Goal: Transaction & Acquisition: Obtain resource

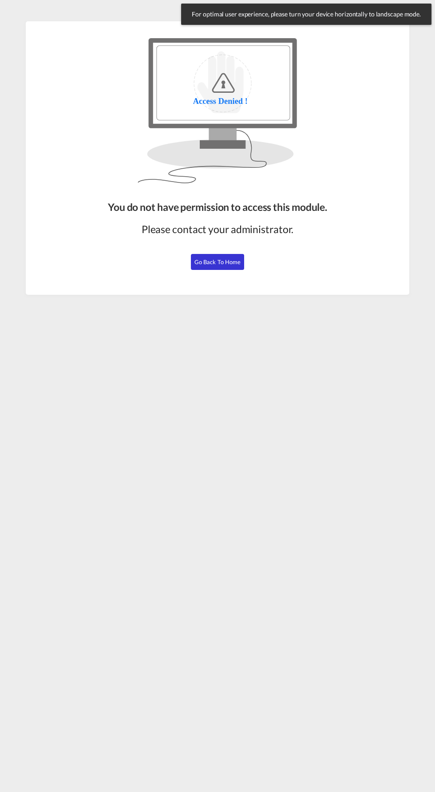
click at [226, 264] on span "Go Back to Home" at bounding box center [217, 261] width 47 height 7
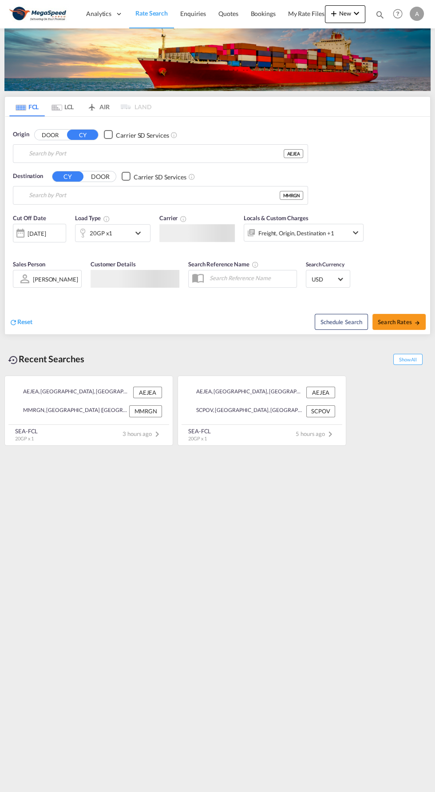
type input "[GEOGRAPHIC_DATA], [GEOGRAPHIC_DATA]"
type input "Rangoon (Yangon), MMRGN"
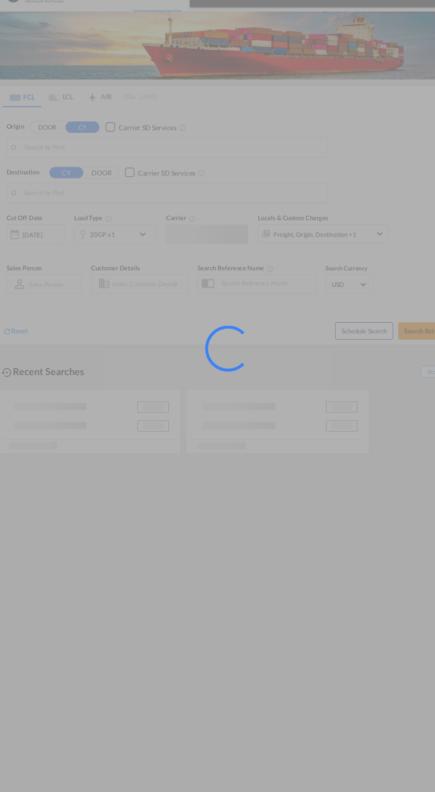
type input "[GEOGRAPHIC_DATA], [GEOGRAPHIC_DATA]"
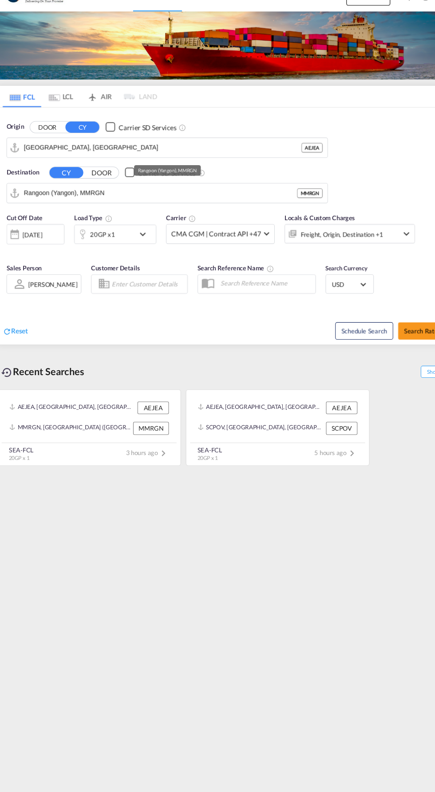
click at [95, 194] on input "Rangoon (Yangon), MMRGN" at bounding box center [154, 195] width 251 height 13
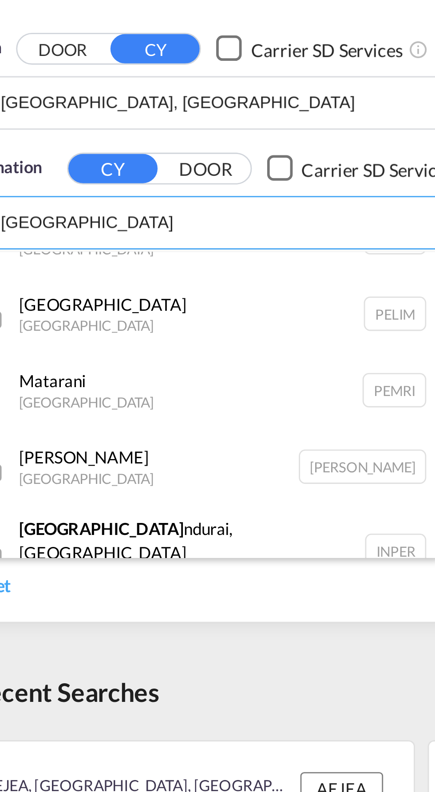
scroll to position [205, 0]
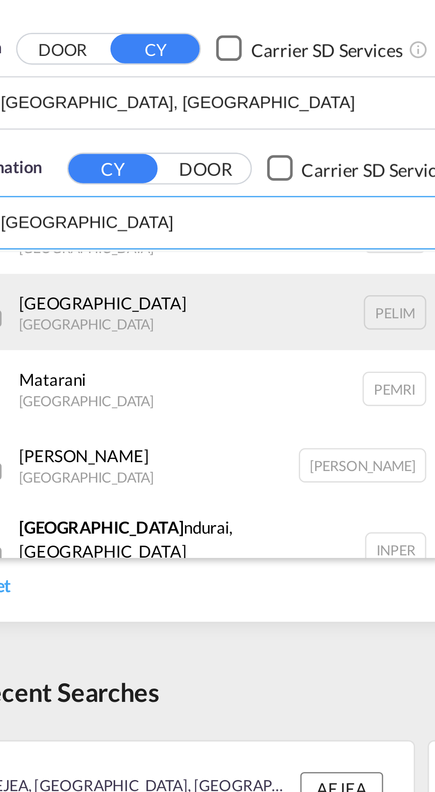
click at [47, 226] on div "Lima Peru PELIM" at bounding box center [97, 226] width 169 height 27
type input "Lima, PELIM"
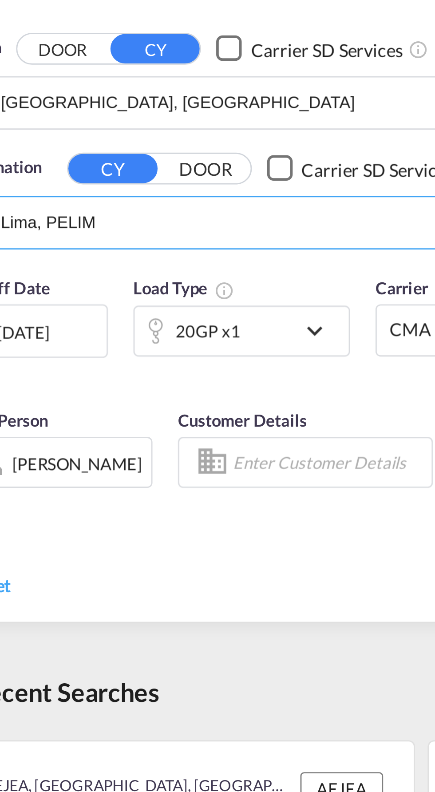
click at [138, 233] on md-icon "icon-chevron-down" at bounding box center [140, 233] width 15 height 11
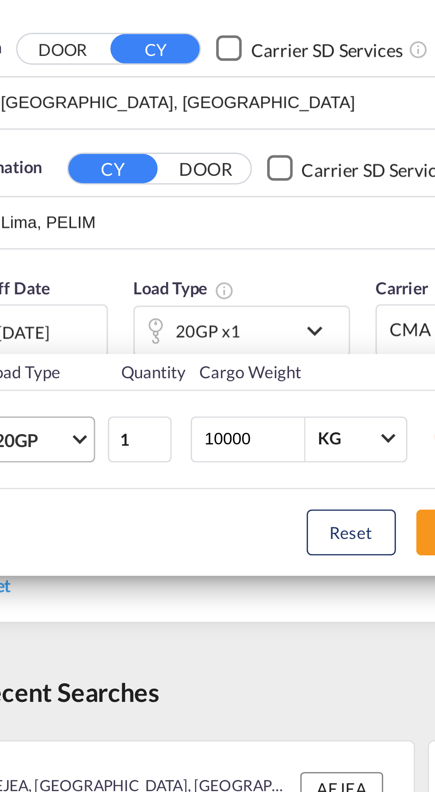
click at [55, 270] on span "Choose: \a20GP" at bounding box center [56, 269] width 5 height 5
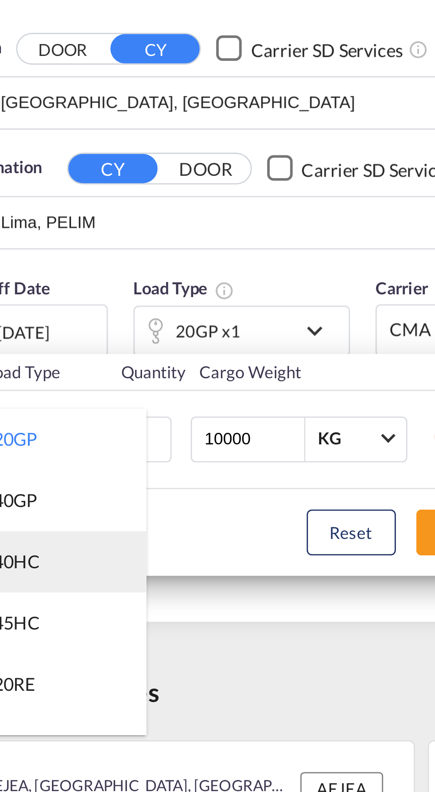
click at [41, 313] on div "40HC" at bounding box center [34, 313] width 16 height 9
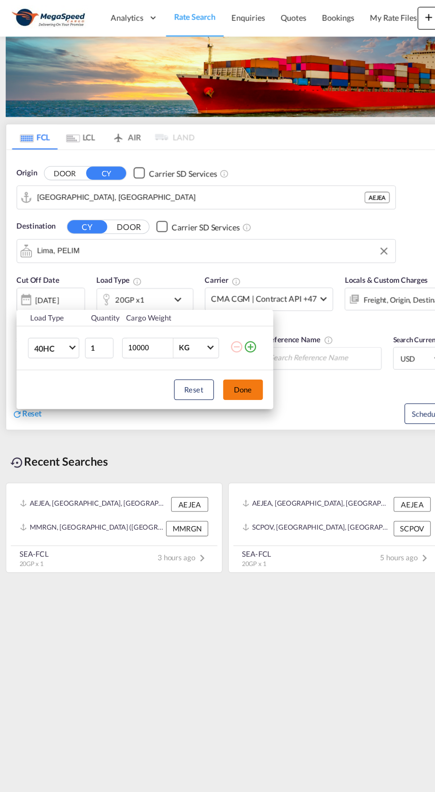
click at [203, 302] on button "Done" at bounding box center [189, 303] width 31 height 16
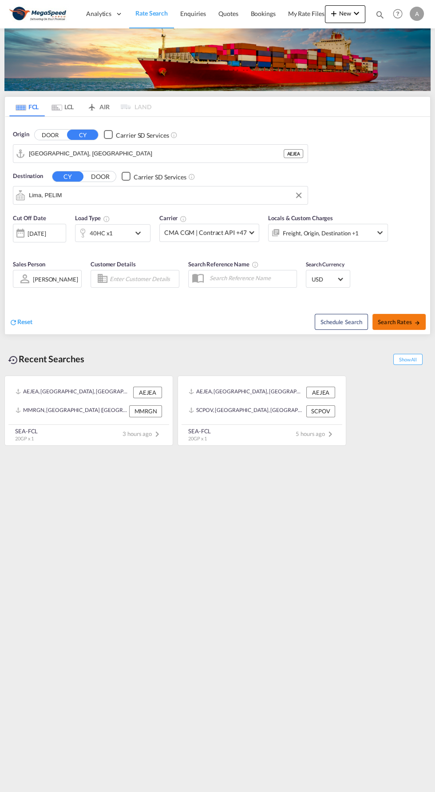
click at [417, 321] on md-icon "icon-arrow-right" at bounding box center [417, 323] width 6 height 6
type input "AEJEA to PELIM / 14 Oct 2025"
